Goal: Information Seeking & Learning: Learn about a topic

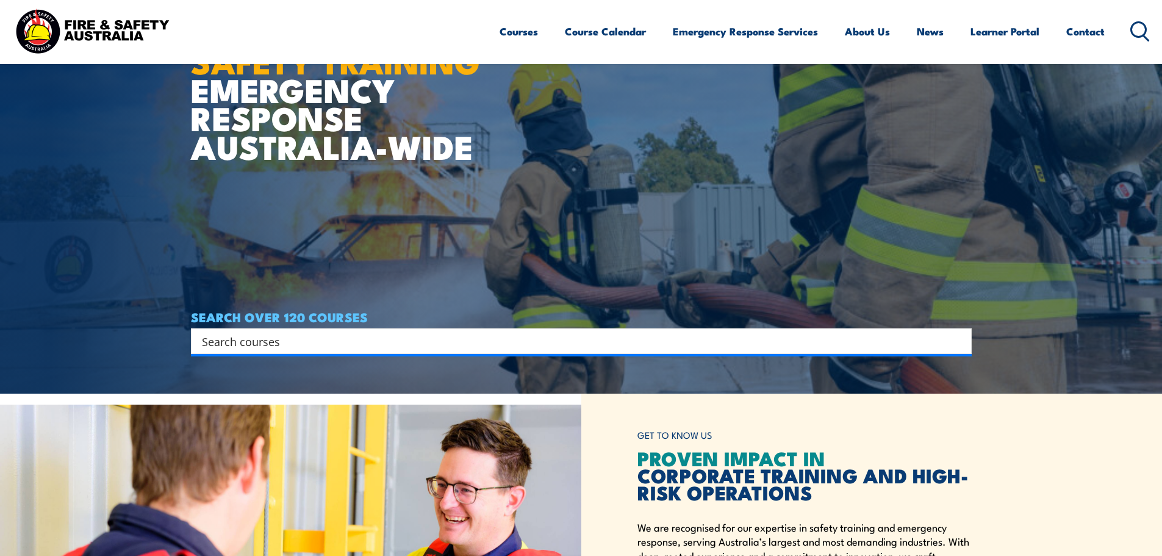
scroll to position [183, 0]
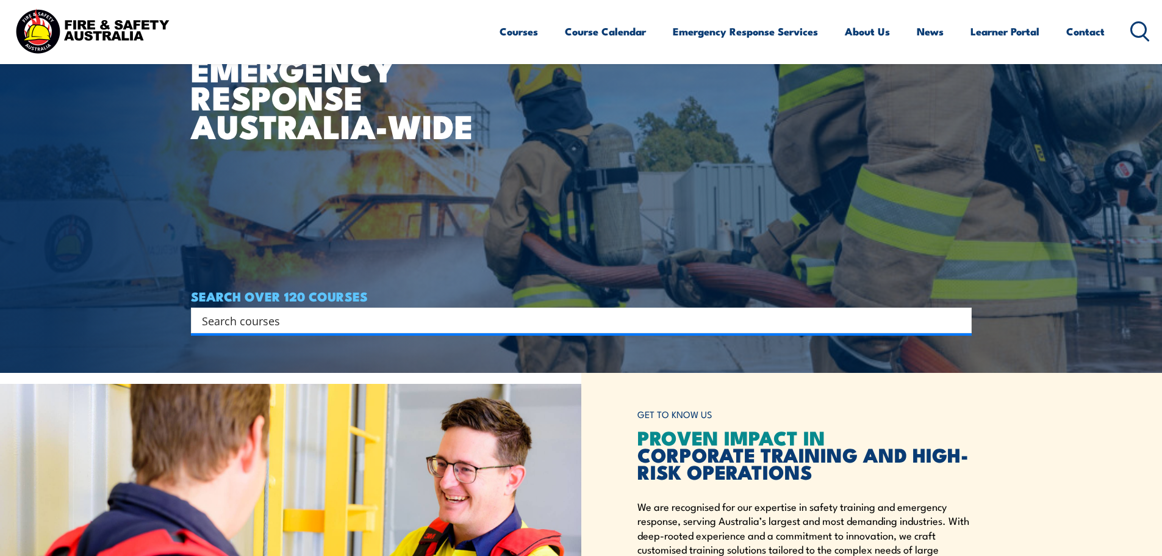
click at [451, 319] on input "Search input" at bounding box center [573, 320] width 743 height 18
click at [759, 309] on div "Search" at bounding box center [581, 320] width 781 height 26
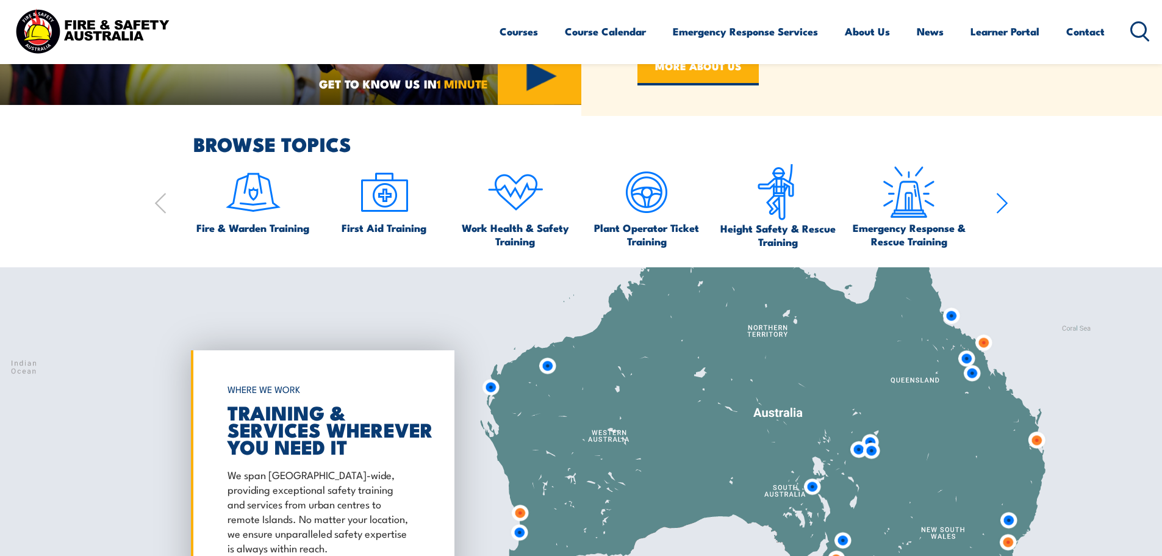
scroll to position [793, 0]
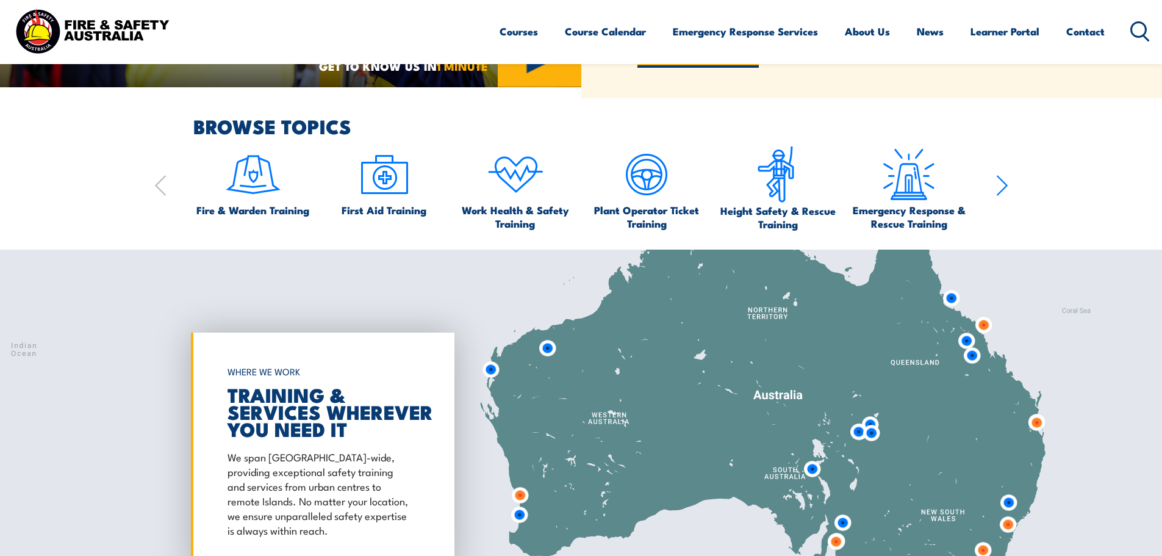
click at [999, 177] on icon "button" at bounding box center [1001, 186] width 10 height 20
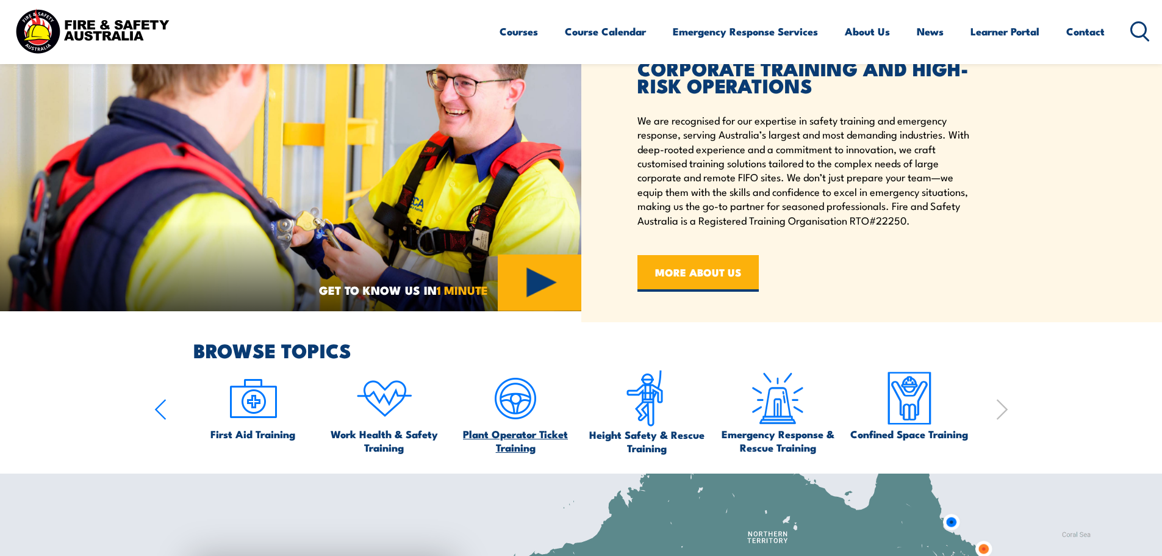
scroll to position [305, 0]
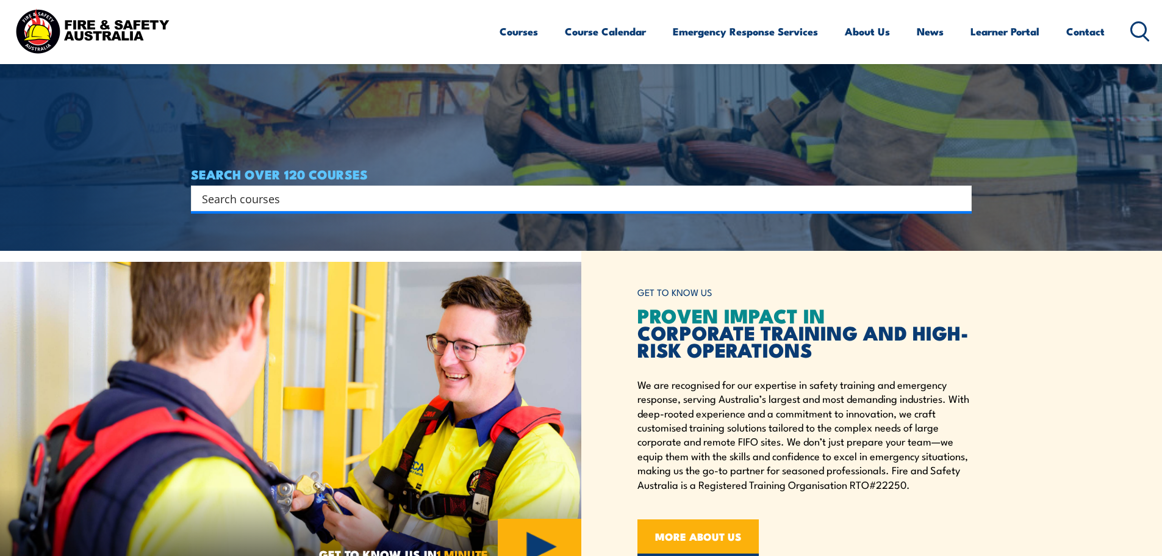
click at [420, 195] on input "Search input" at bounding box center [573, 198] width 743 height 18
type input "working at heights"
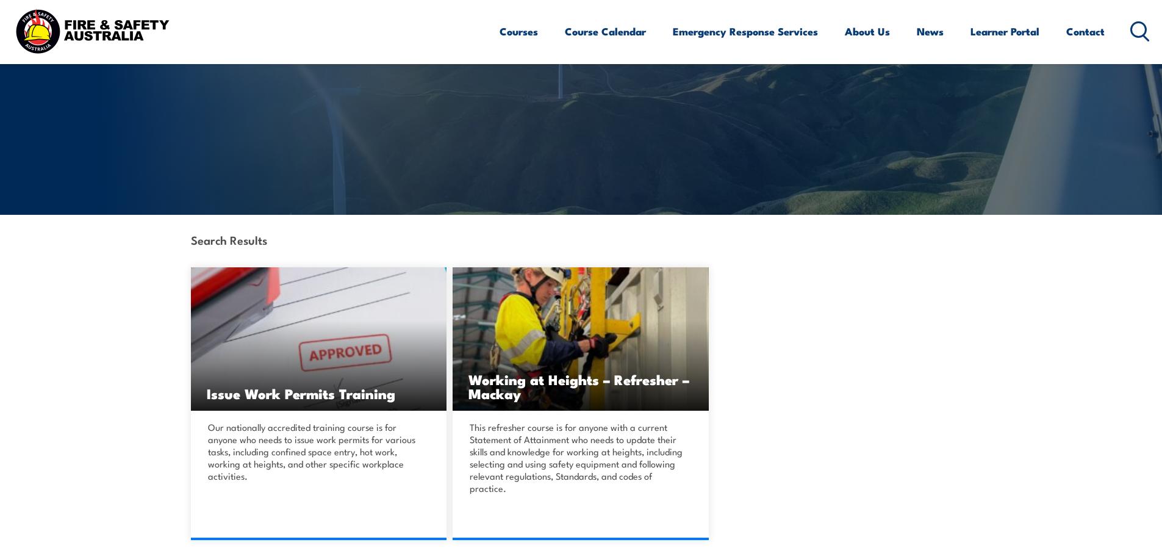
scroll to position [183, 0]
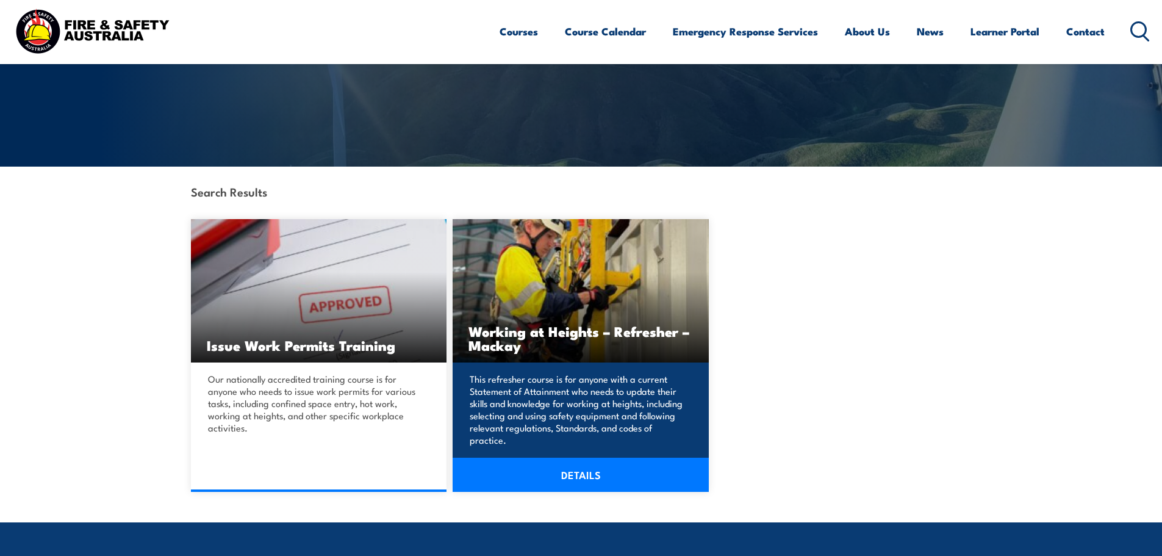
click at [592, 476] on link "DETAILS" at bounding box center [580, 474] width 256 height 34
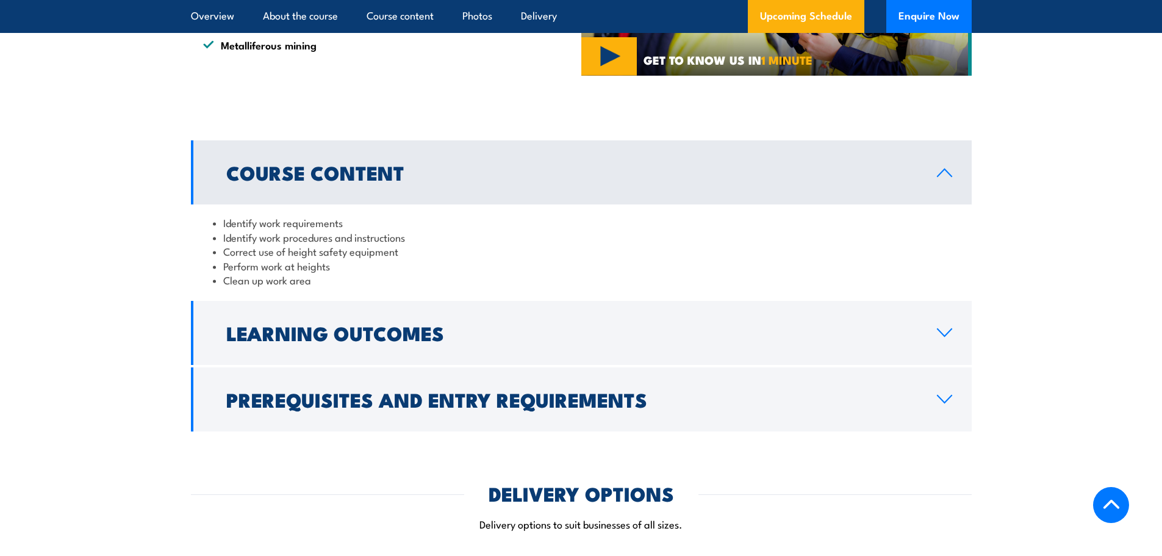
scroll to position [915, 0]
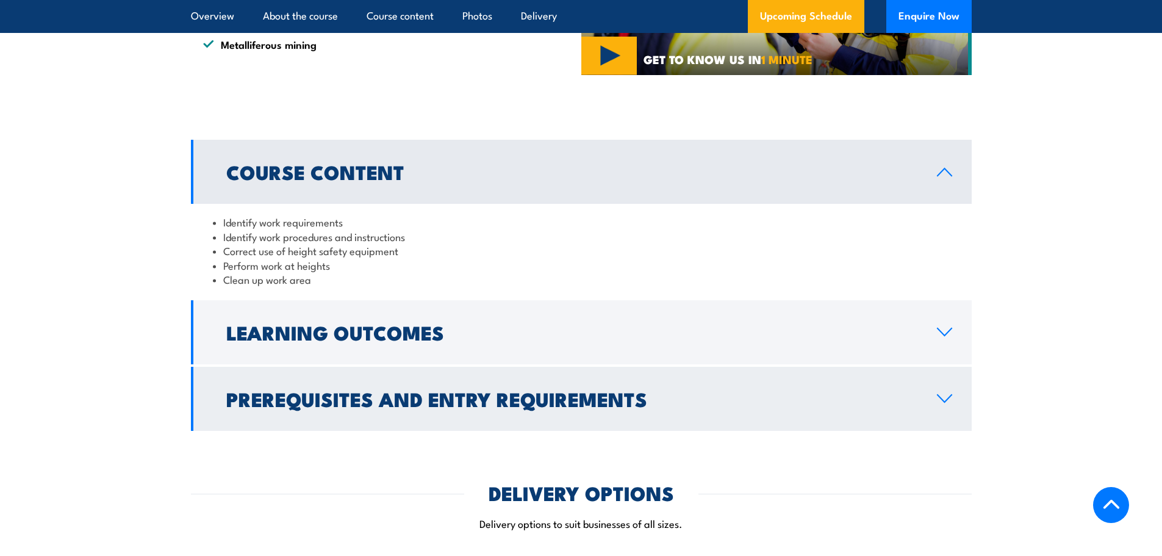
click at [544, 431] on link "Prerequisites and Entry Requirements" at bounding box center [581, 399] width 781 height 64
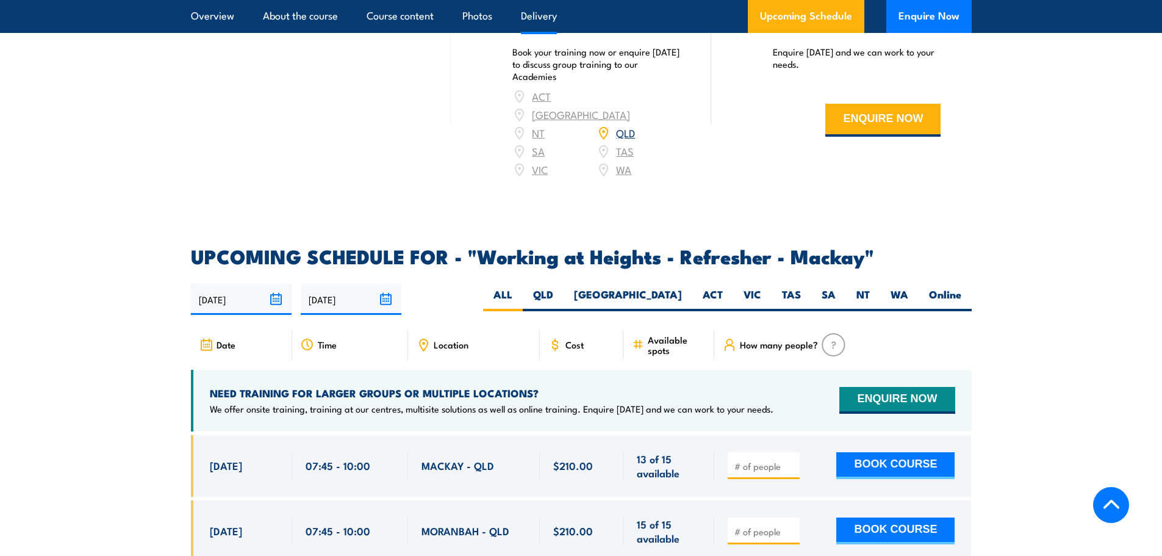
scroll to position [1829, 0]
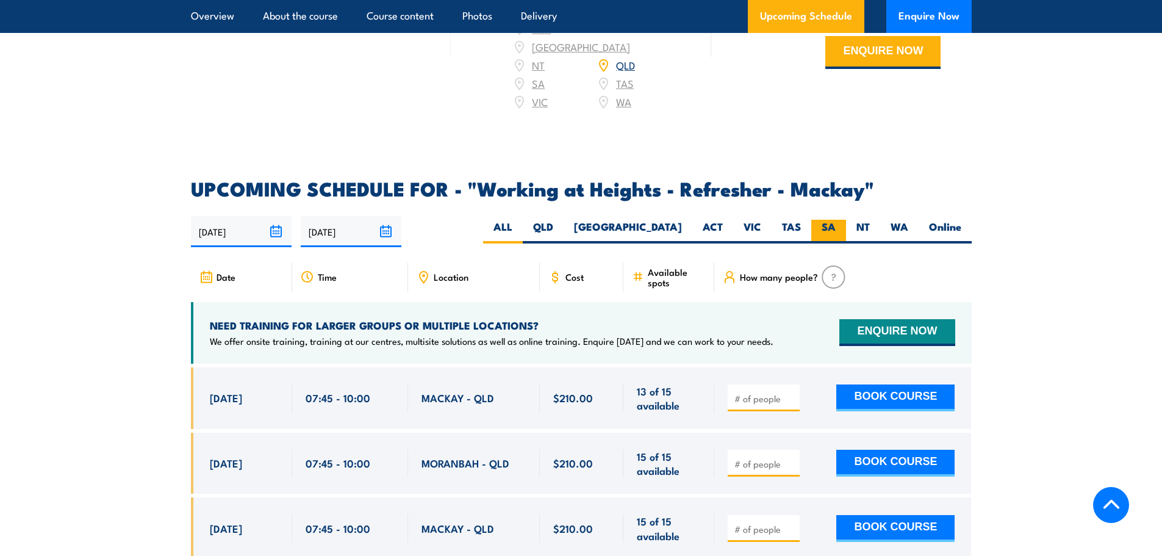
click at [832, 237] on label "SA" at bounding box center [828, 232] width 35 height 24
click at [835, 227] on input "SA" at bounding box center [839, 224] width 8 height 8
radio input "true"
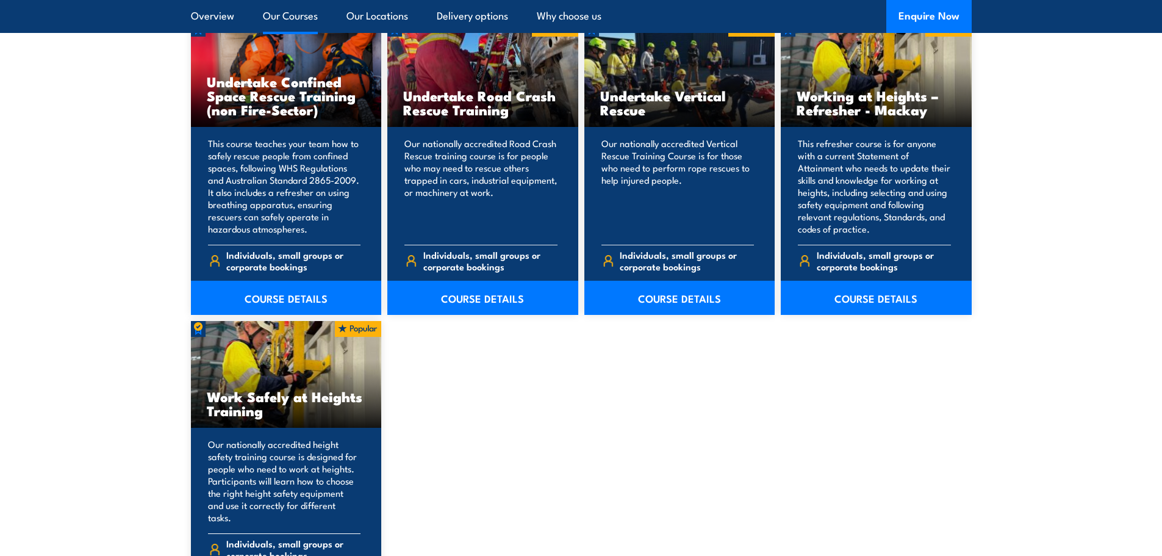
scroll to position [1403, 0]
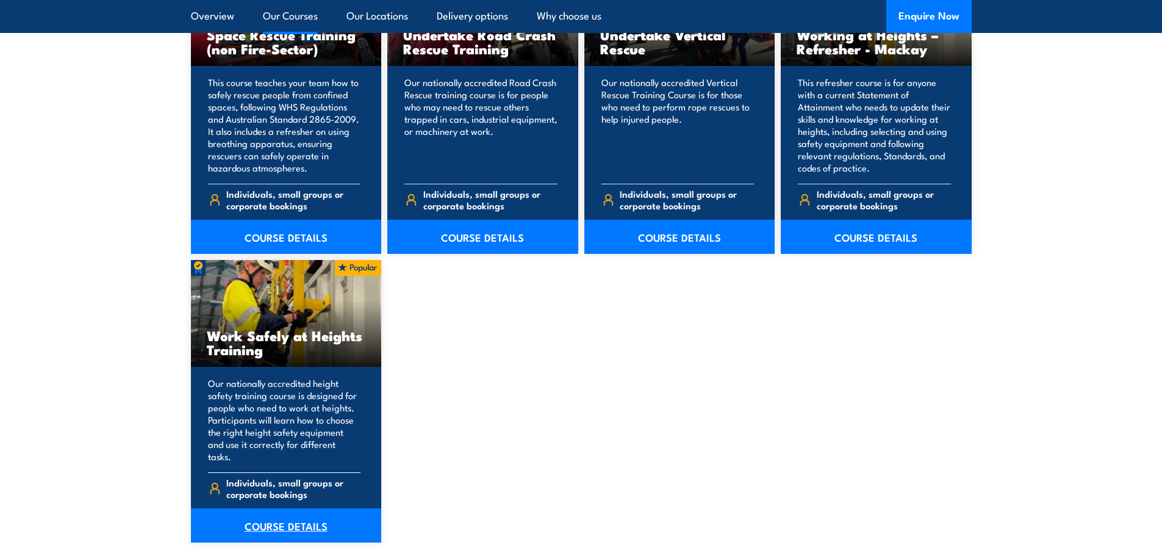
click at [310, 510] on link "COURSE DETAILS" at bounding box center [286, 525] width 191 height 34
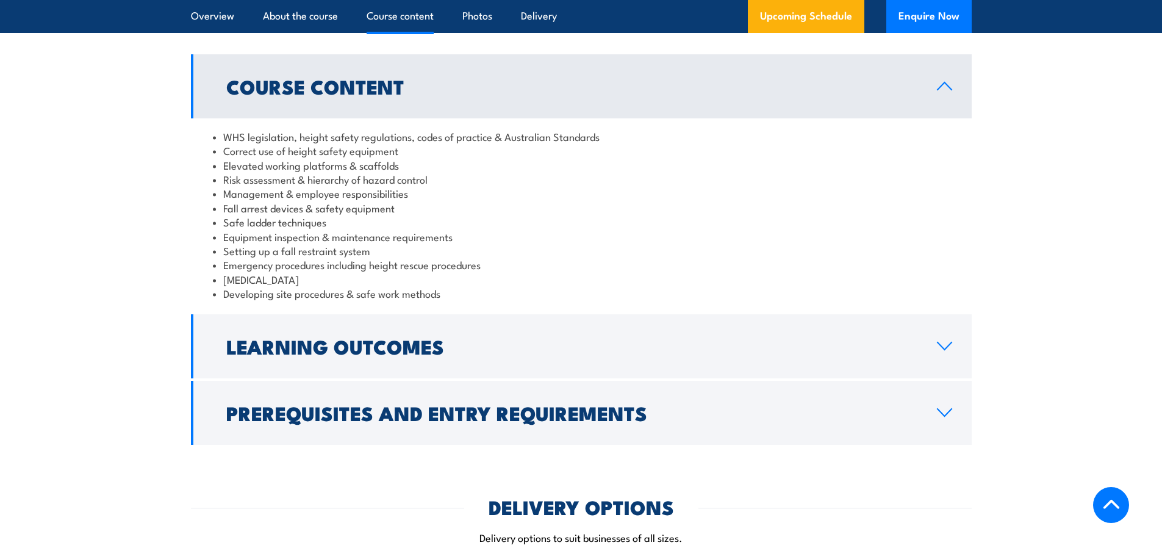
scroll to position [1098, 0]
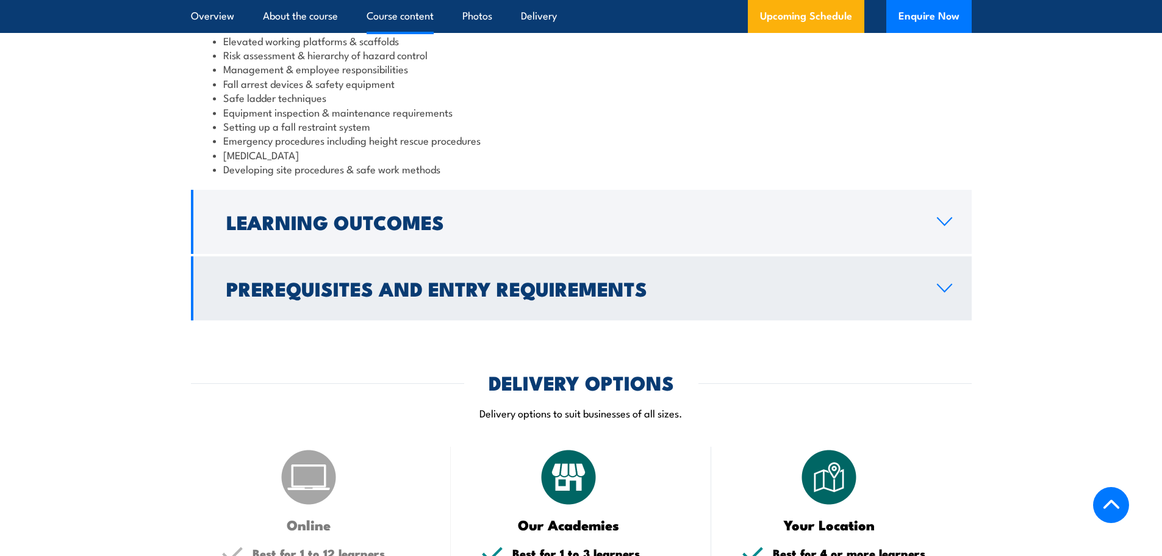
click at [637, 281] on h2 "Prerequisites and Entry Requirements" at bounding box center [571, 287] width 691 height 17
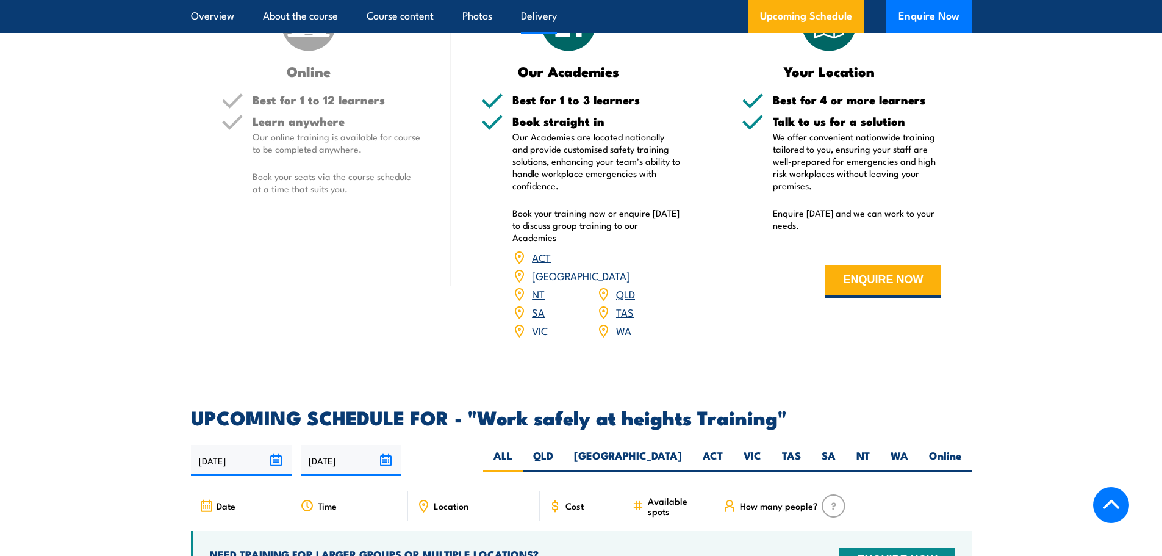
scroll to position [1583, 0]
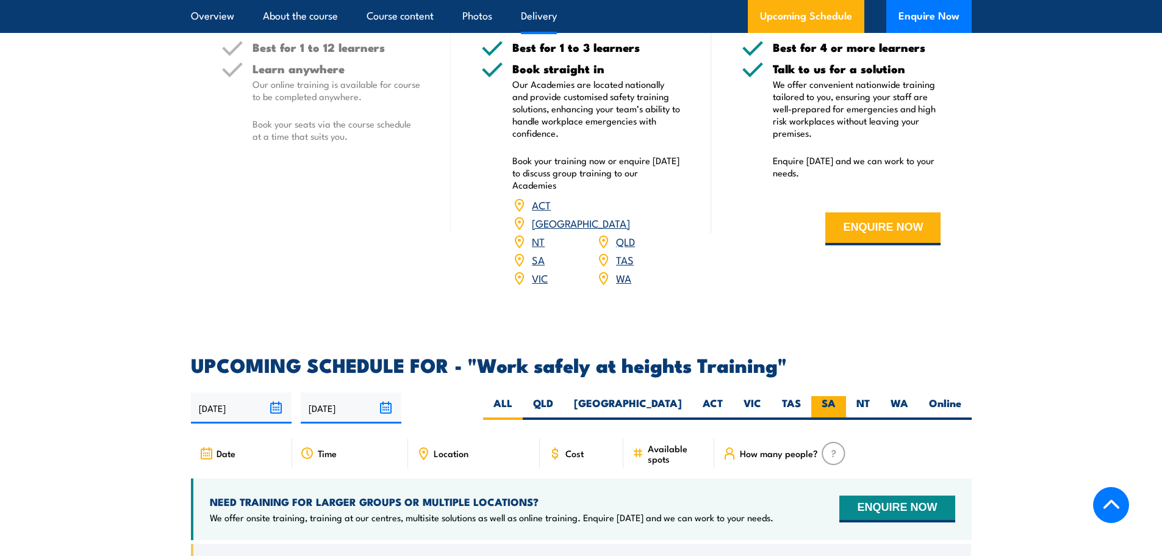
click at [839, 396] on label "SA" at bounding box center [828, 408] width 35 height 24
click at [839, 396] on input "SA" at bounding box center [839, 400] width 8 height 8
radio input "true"
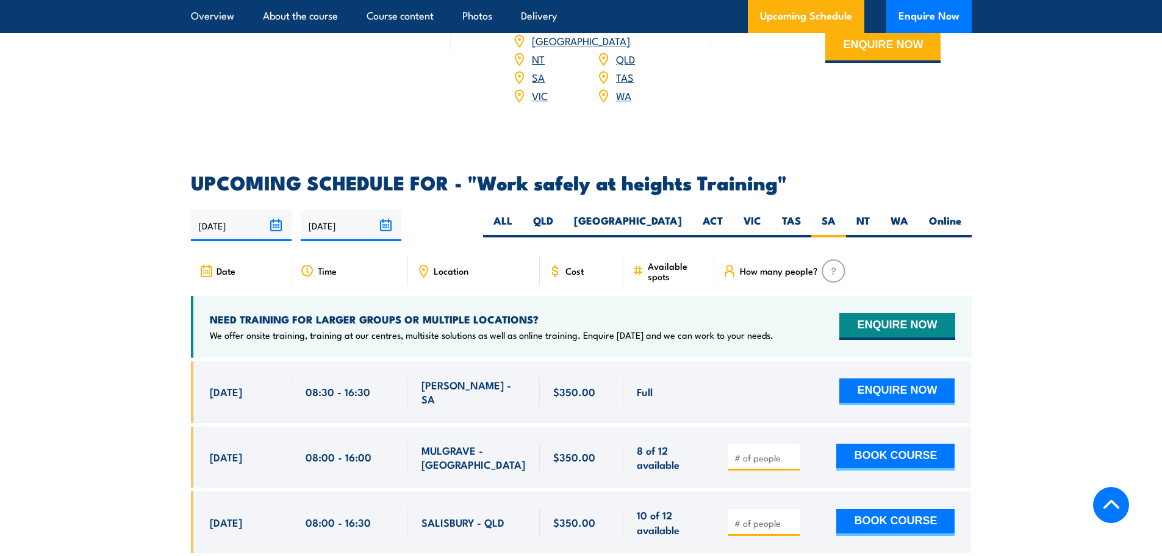
scroll to position [1766, 0]
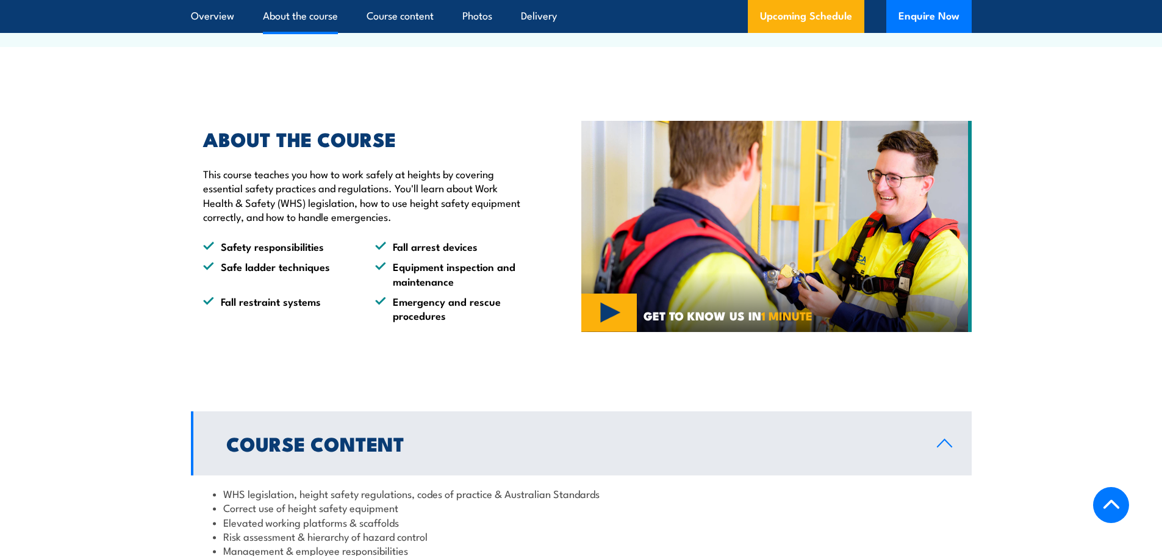
scroll to position [599, 0]
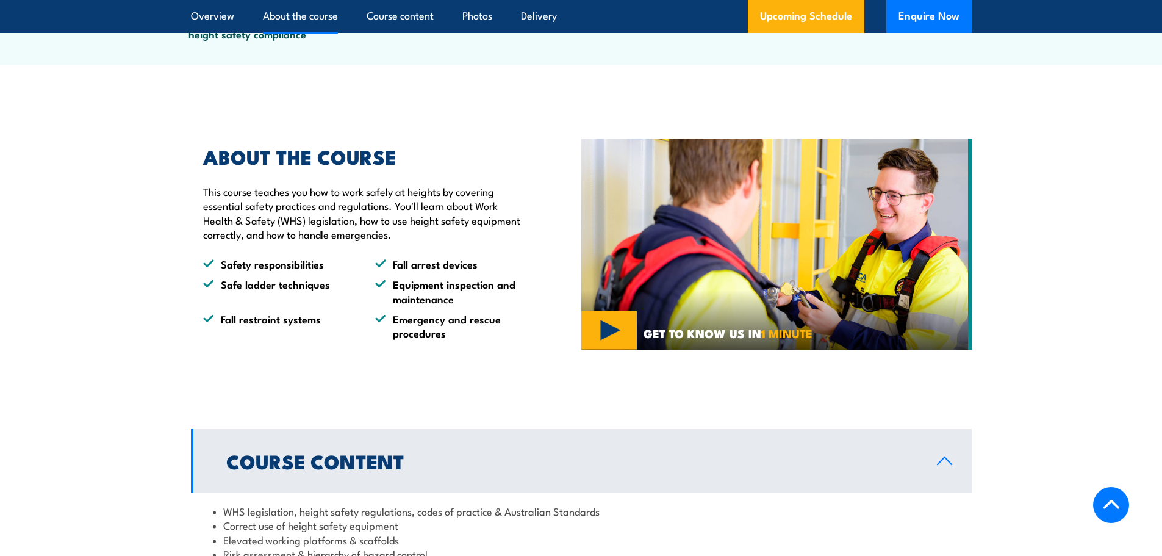
click at [619, 329] on img at bounding box center [776, 243] width 390 height 211
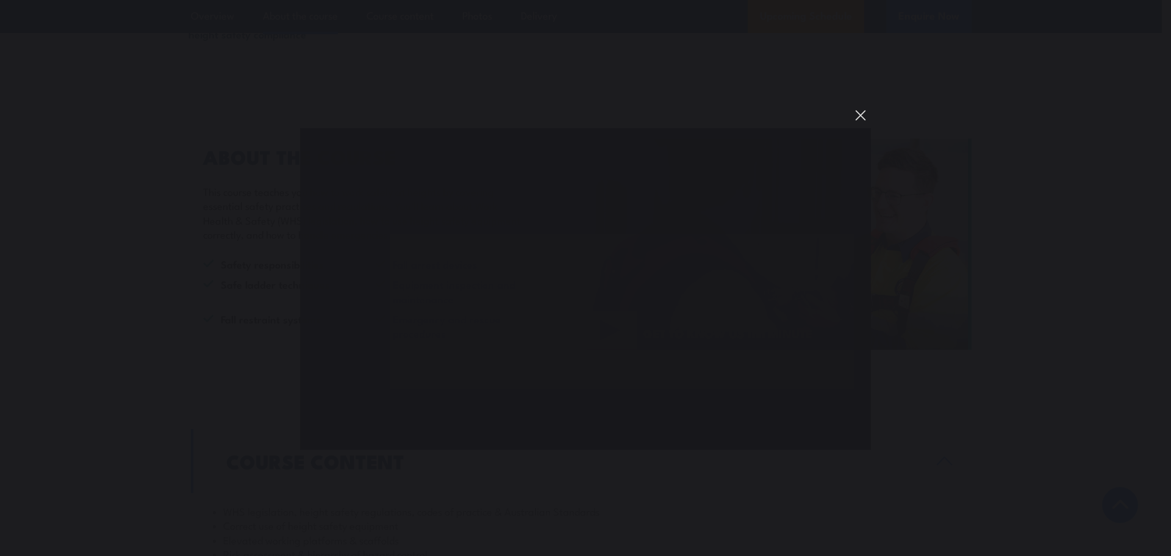
click at [858, 113] on button "You can close this modal content with the ESC key" at bounding box center [860, 115] width 21 height 21
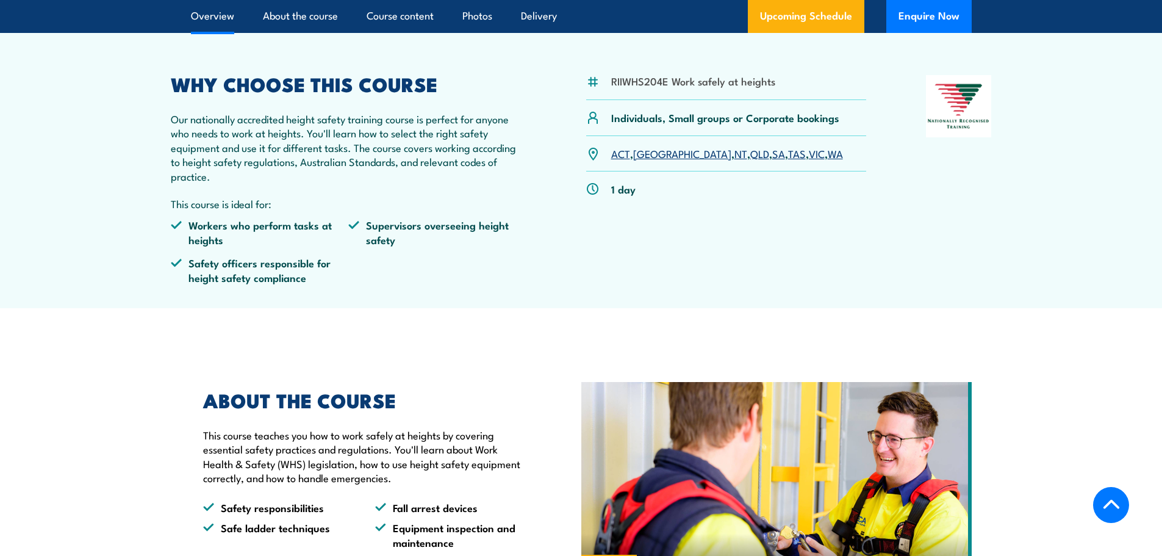
scroll to position [355, 0]
click at [485, 23] on link "Photos" at bounding box center [477, 16] width 30 height 32
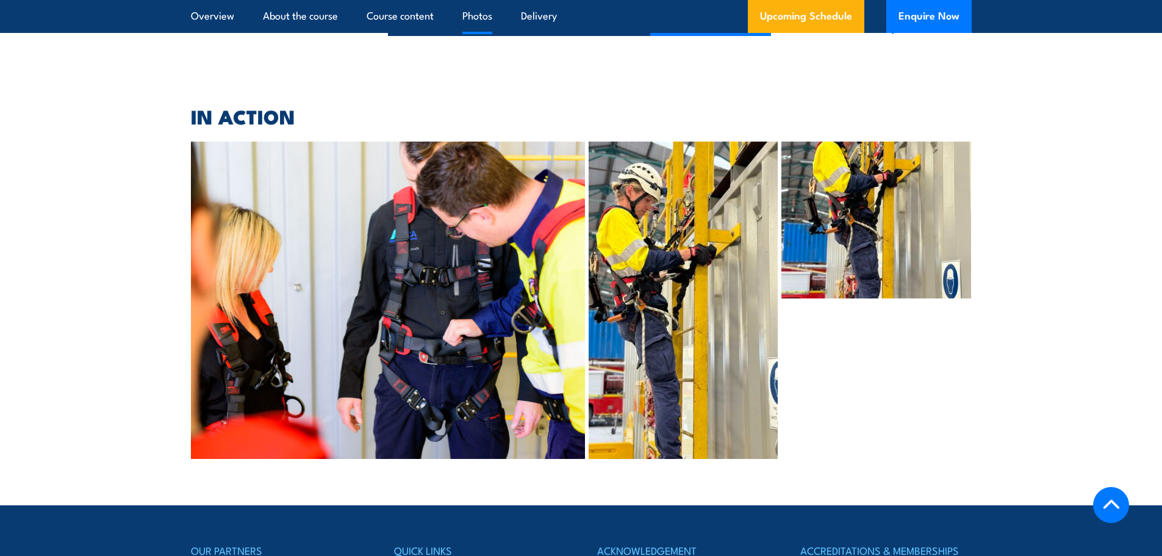
scroll to position [3370, 0]
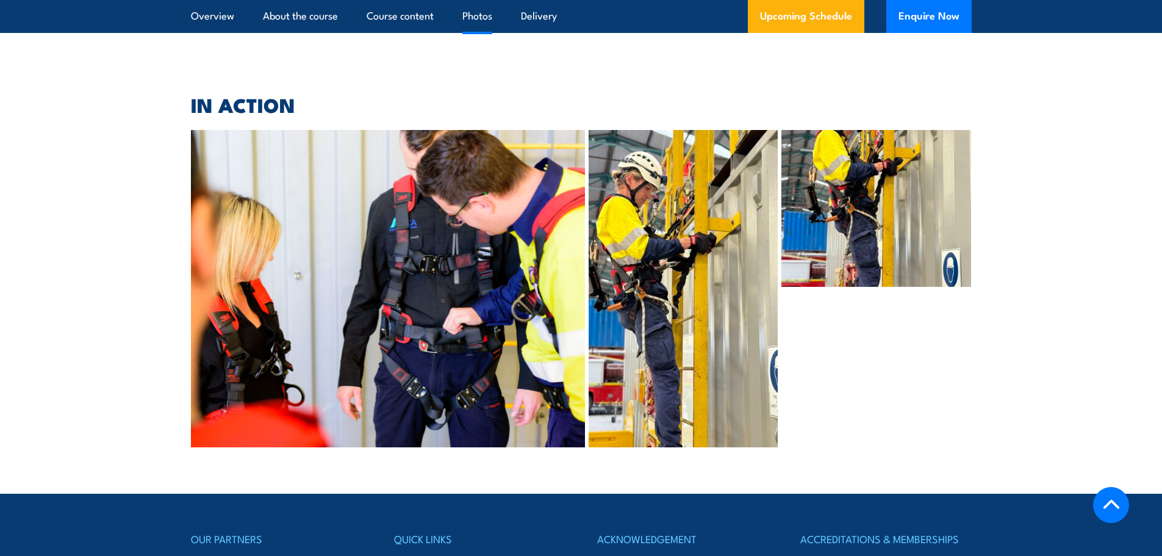
click at [432, 232] on img at bounding box center [388, 288] width 395 height 317
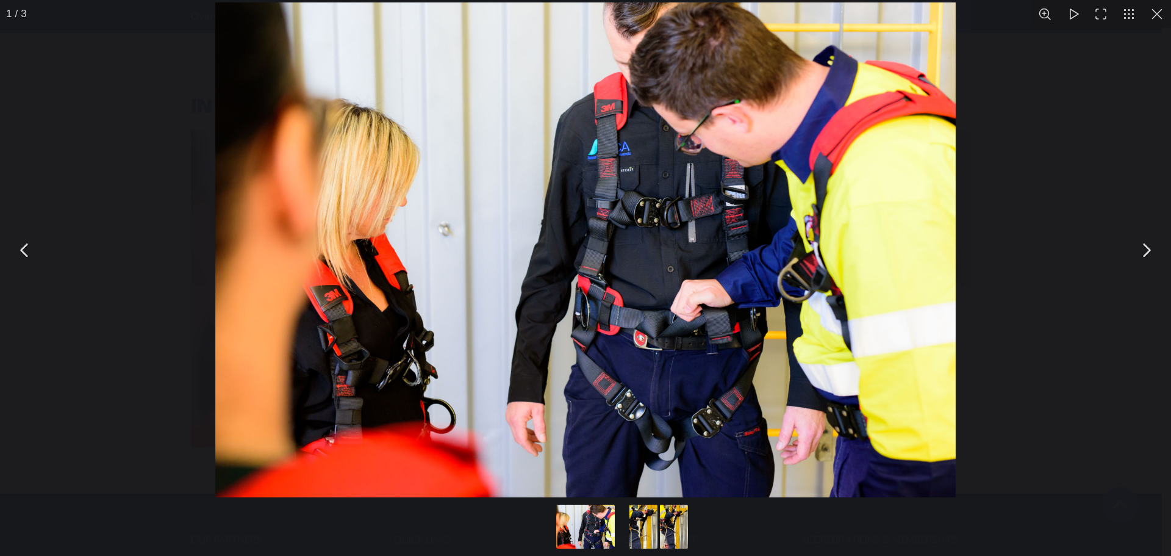
click at [1150, 249] on button "You can close this modal content with the ESC key" at bounding box center [1146, 250] width 30 height 30
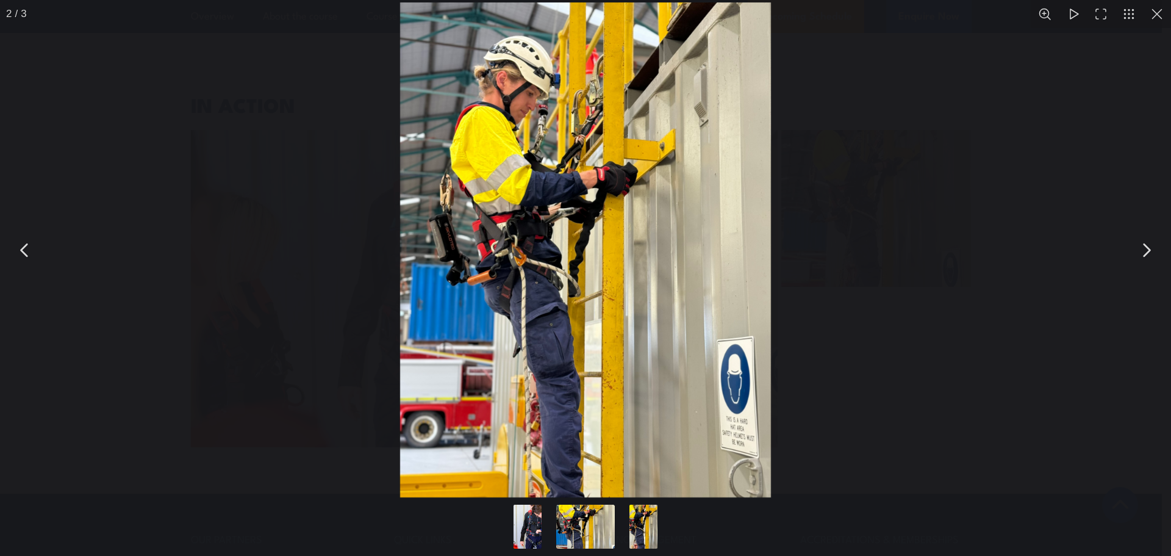
click at [1150, 249] on button "You can close this modal content with the ESC key" at bounding box center [1146, 250] width 30 height 30
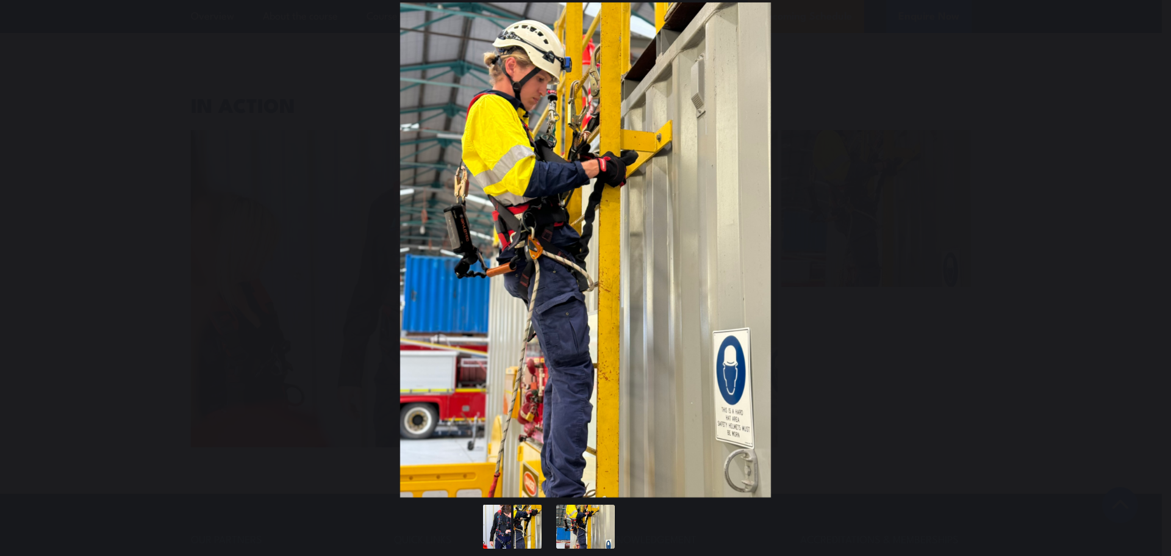
click at [1150, 249] on button "You can close this modal content with the ESC key" at bounding box center [1146, 250] width 30 height 30
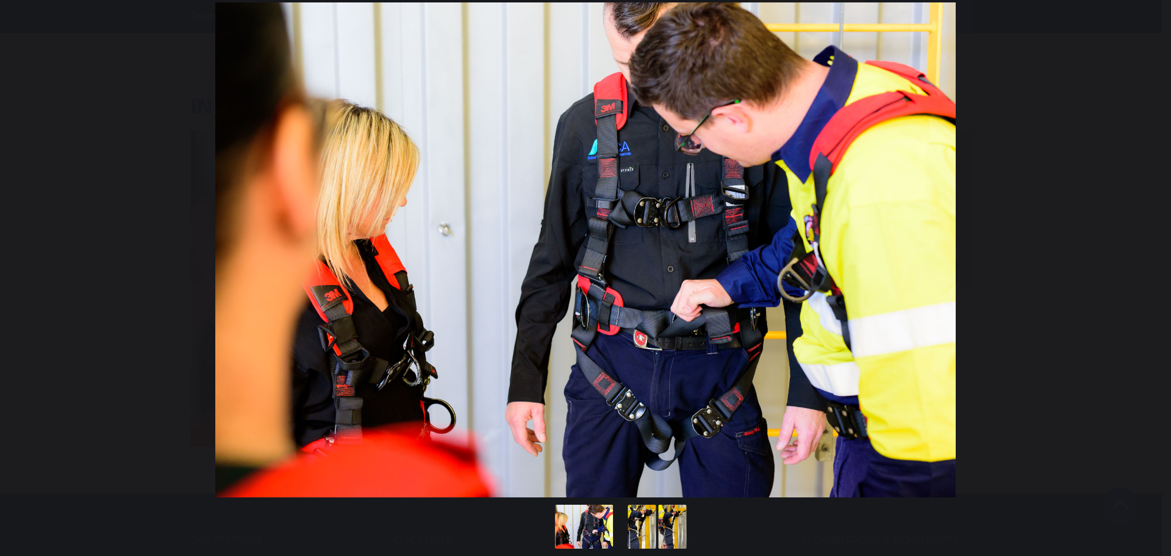
click at [1150, 249] on button "You can close this modal content with the ESC key" at bounding box center [1146, 250] width 30 height 30
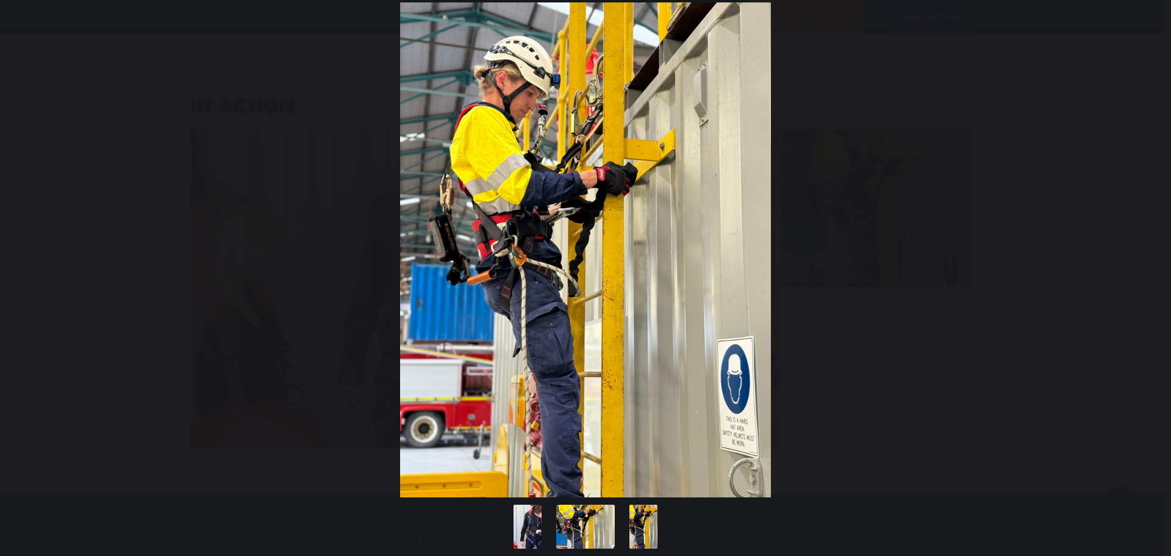
click at [1150, 249] on button "You can close this modal content with the ESC key" at bounding box center [1146, 250] width 30 height 30
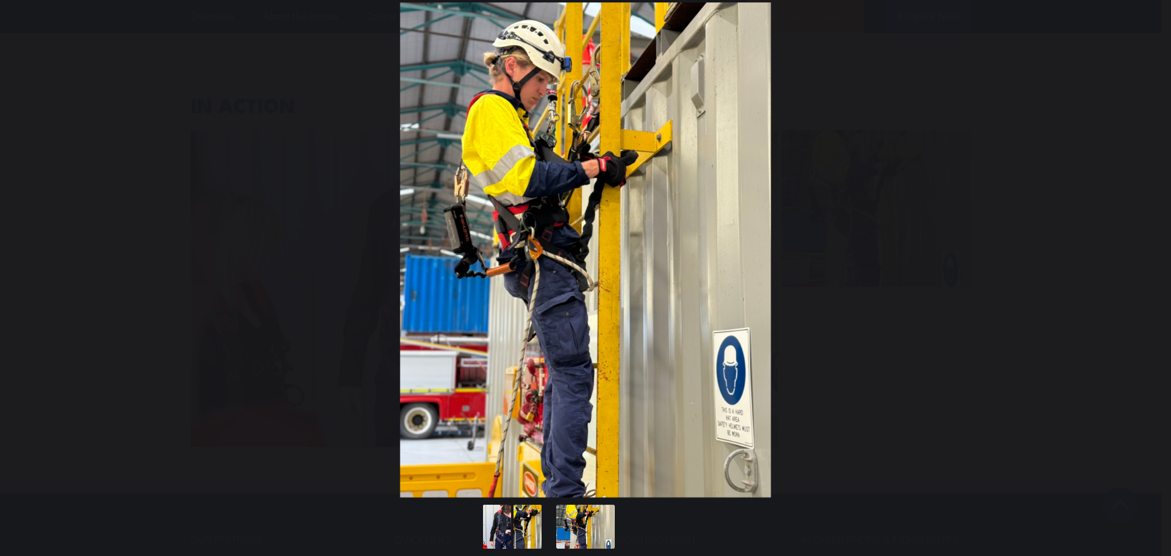
click at [1150, 249] on button "You can close this modal content with the ESC key" at bounding box center [1146, 250] width 30 height 30
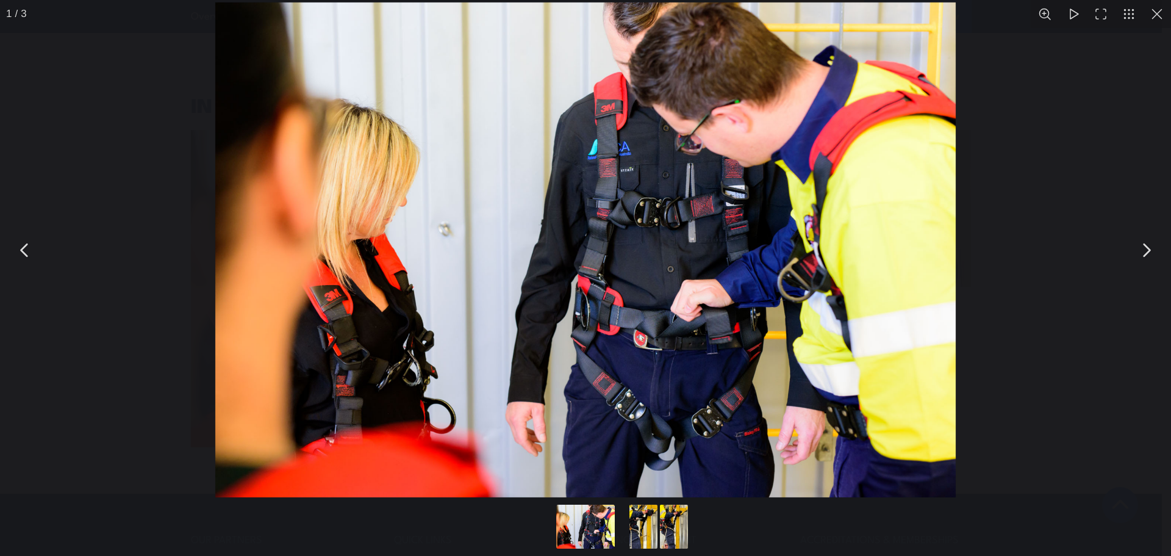
click at [1161, 9] on button "You can close this modal content with the ESC key" at bounding box center [1157, 14] width 28 height 28
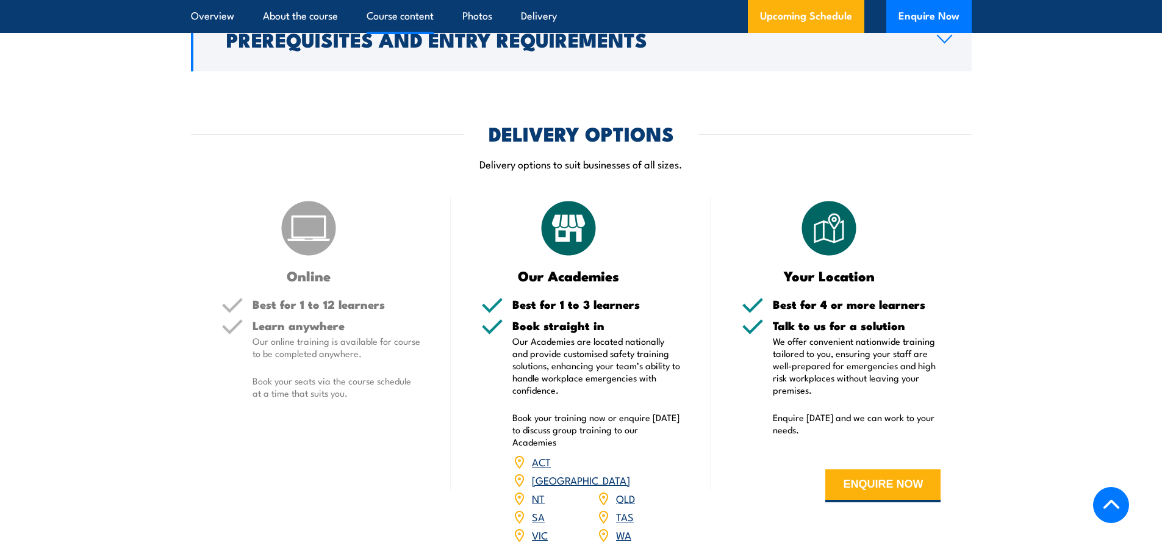
scroll to position [1114, 0]
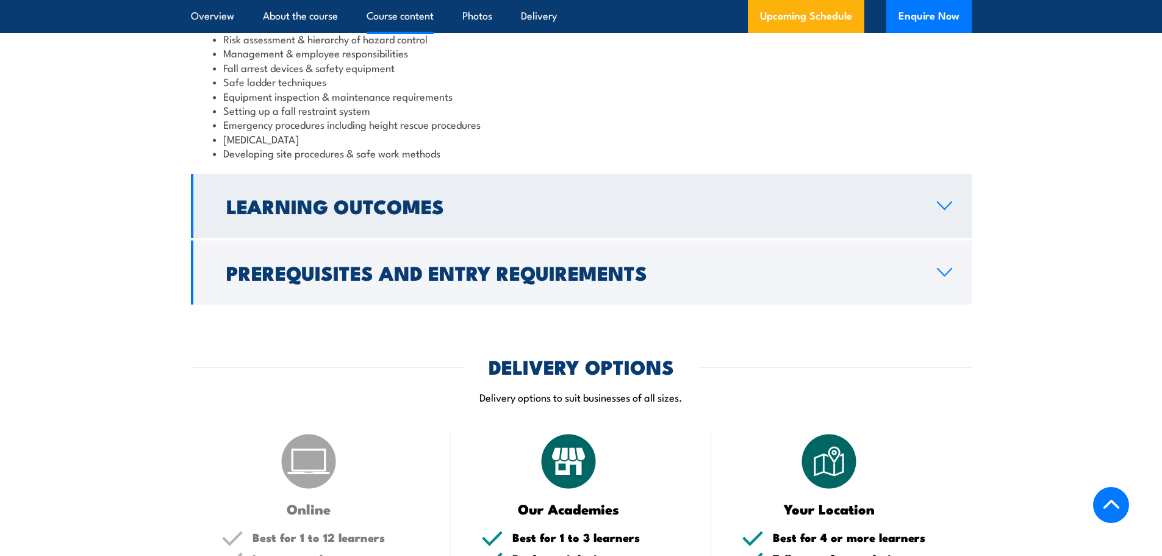
click at [417, 213] on h2 "Learning Outcomes" at bounding box center [571, 205] width 691 height 17
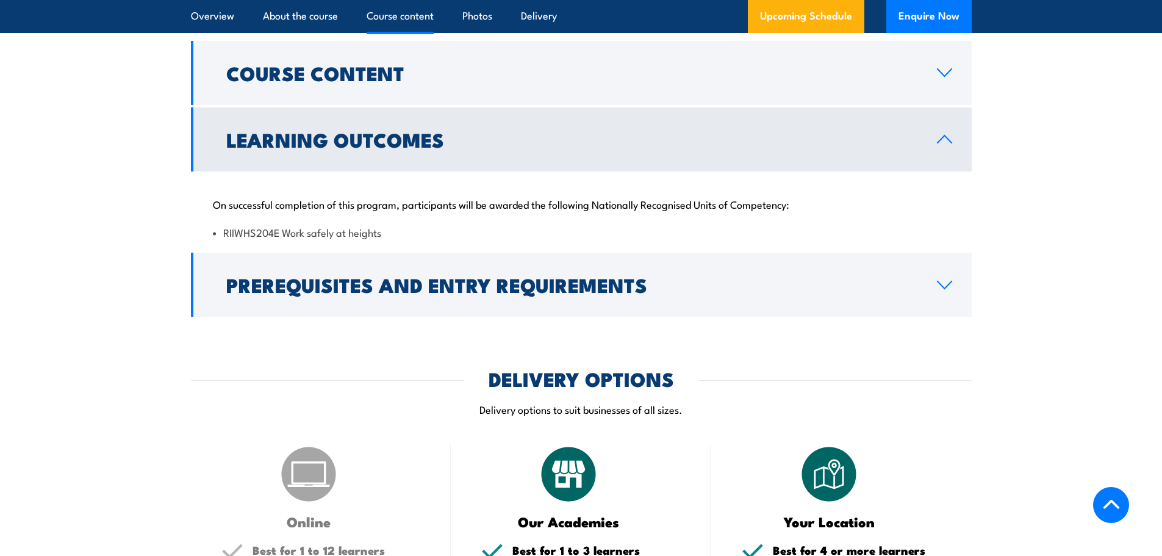
scroll to position [978, 0]
